Goal: Task Accomplishment & Management: Manage account settings

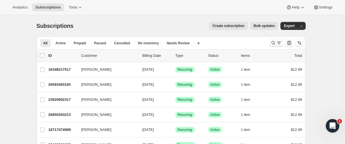
click at [271, 40] on div at bounding box center [286, 42] width 39 height 11
click at [272, 41] on icon "Search and filter results" at bounding box center [273, 43] width 6 height 6
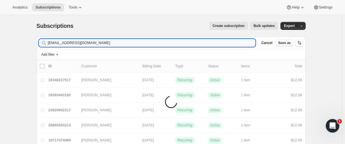
type input "[EMAIL_ADDRESS][DOMAIN_NAME]"
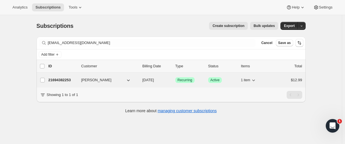
click at [67, 79] on p "21694382253" at bounding box center [62, 80] width 28 height 6
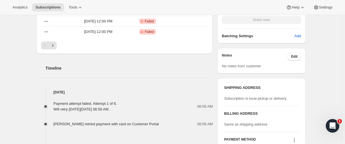
scroll to position [283, 0]
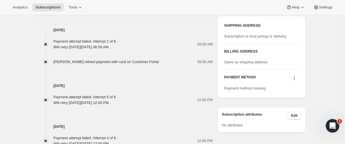
click at [296, 79] on icon at bounding box center [294, 78] width 6 height 6
click at [296, 74] on div "PAYMENT METHOD Payment method missing" at bounding box center [261, 80] width 74 height 21
click at [295, 76] on icon at bounding box center [294, 78] width 6 height 6
click at [295, 85] on button "Select payment method" at bounding box center [294, 88] width 42 height 9
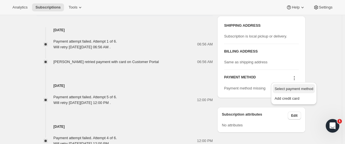
scroll to position [0, 0]
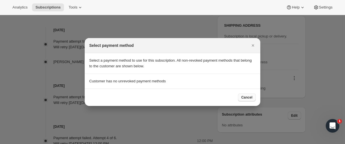
click at [245, 96] on span "Cancel" at bounding box center [246, 97] width 11 height 5
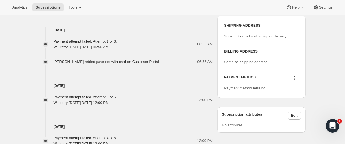
click at [295, 80] on icon at bounding box center [294, 78] width 6 height 6
click at [296, 79] on icon at bounding box center [294, 78] width 6 height 6
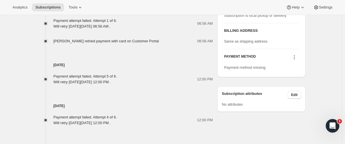
scroll to position [288, 0]
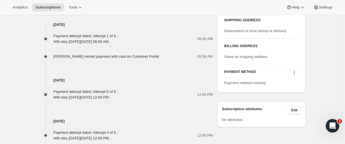
click at [296, 74] on icon at bounding box center [294, 73] width 6 height 6
click at [289, 88] on button "Add credit card" at bounding box center [294, 92] width 42 height 9
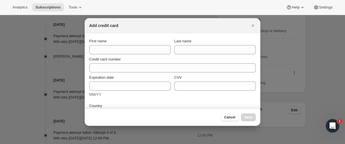
scroll to position [0, 0]
click at [250, 24] on icon "Close" at bounding box center [253, 26] width 6 height 6
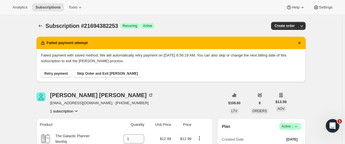
scroll to position [288, 0]
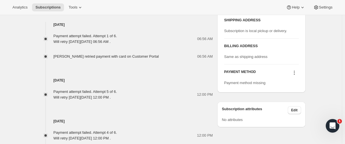
click at [294, 73] on icon at bounding box center [294, 73] width 6 height 6
click at [296, 72] on icon at bounding box center [294, 73] width 6 height 6
click at [294, 70] on icon at bounding box center [294, 73] width 6 height 6
click at [297, 72] on icon at bounding box center [294, 73] width 6 height 6
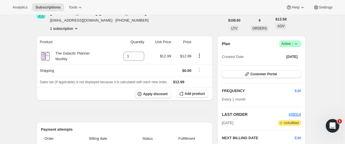
scroll to position [204, 0]
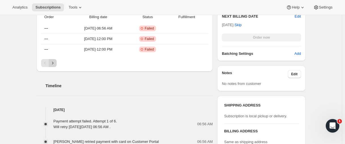
click at [54, 65] on icon "Next" at bounding box center [53, 63] width 6 height 6
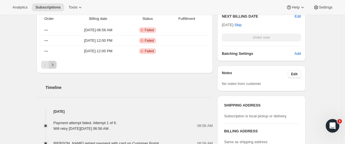
click at [55, 62] on icon "Next" at bounding box center [53, 65] width 6 height 6
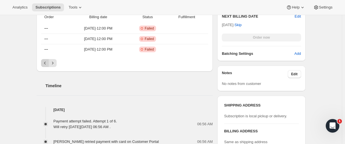
click at [42, 64] on button "Previous" at bounding box center [45, 63] width 8 height 8
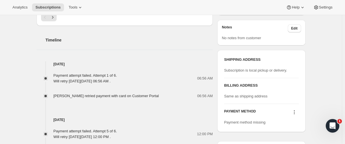
scroll to position [260, 0]
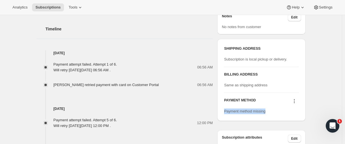
drag, startPoint x: 271, startPoint y: 112, endPoint x: 176, endPoint y: 26, distance: 128.3
click at [224, 111] on div "SHIPPING ADDRESS Subscription is local pickup or delivery. BILLING ADDRESS Same…" at bounding box center [261, 80] width 88 height 82
copy span "Payment method missing"
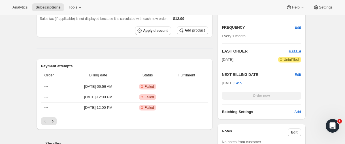
scroll to position [147, 0]
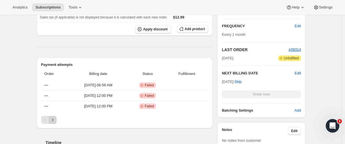
click at [53, 122] on icon "Next" at bounding box center [53, 120] width 6 height 6
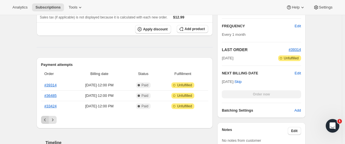
click at [44, 120] on icon "Previous" at bounding box center [45, 120] width 6 height 6
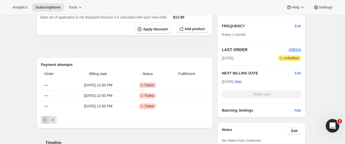
click at [46, 122] on icon "Previous" at bounding box center [45, 120] width 6 height 6
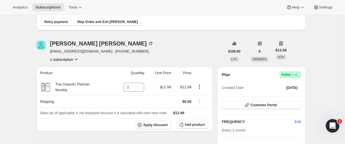
scroll to position [0, 0]
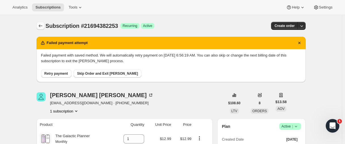
click at [43, 24] on icon "Subscriptions" at bounding box center [41, 26] width 6 height 6
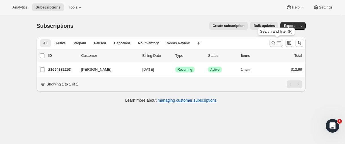
click at [273, 45] on icon "Search and filter results" at bounding box center [273, 43] width 6 height 6
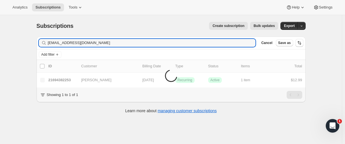
type input "[EMAIL_ADDRESS][DOMAIN_NAME]"
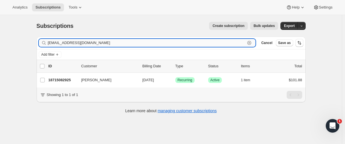
click at [92, 43] on input "[EMAIL_ADDRESS][DOMAIN_NAME]" at bounding box center [147, 43] width 198 height 8
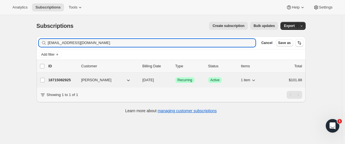
click at [58, 80] on p "18715082925" at bounding box center [62, 80] width 28 height 6
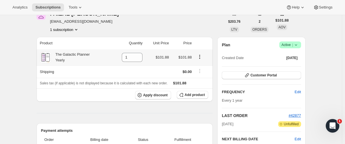
scroll to position [28, 0]
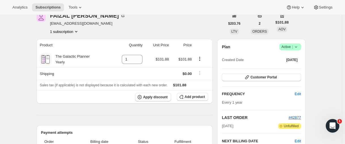
click at [295, 48] on icon at bounding box center [296, 47] width 6 height 6
click at [285, 69] on span "Cancel subscription" at bounding box center [289, 67] width 32 height 4
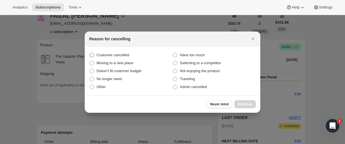
click at [127, 55] on span "Customer cancelled" at bounding box center [113, 55] width 33 height 4
click at [90, 53] on input "Customer cancelled" at bounding box center [89, 53] width 0 height 0
radio input "true"
click at [245, 102] on span "Continue" at bounding box center [245, 104] width 15 height 5
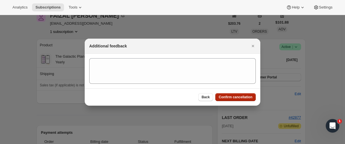
click at [243, 94] on button "Confirm cancellation" at bounding box center [235, 97] width 40 height 8
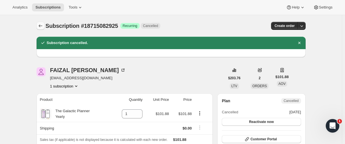
click at [42, 27] on icon "Subscriptions" at bounding box center [41, 26] width 6 height 6
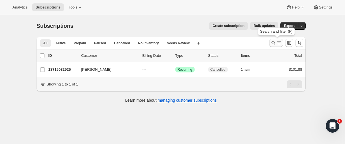
click at [271, 40] on icon "Search and filter results" at bounding box center [273, 43] width 6 height 6
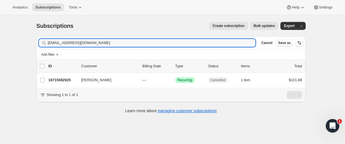
type input "[EMAIL_ADDRESS][DOMAIN_NAME]"
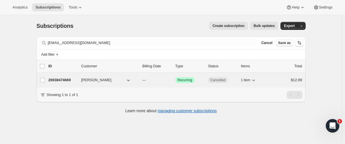
click at [62, 79] on p "26938474669" at bounding box center [62, 80] width 28 height 6
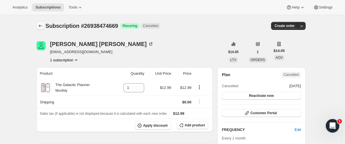
click at [39, 24] on icon "Subscriptions" at bounding box center [41, 26] width 6 height 6
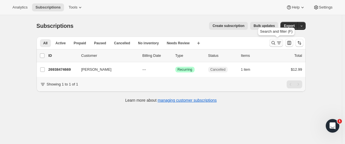
click at [274, 43] on icon "Search and filter results" at bounding box center [273, 43] width 6 height 6
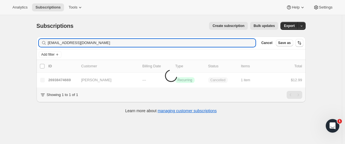
type input "[EMAIL_ADDRESS][DOMAIN_NAME]"
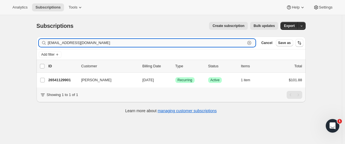
click at [87, 42] on input "[EMAIL_ADDRESS][DOMAIN_NAME]" at bounding box center [147, 43] width 198 height 8
click at [132, 46] on input "[EMAIL_ADDRESS][DOMAIN_NAME]" at bounding box center [147, 43] width 198 height 8
